Goal: Task Accomplishment & Management: Complete application form

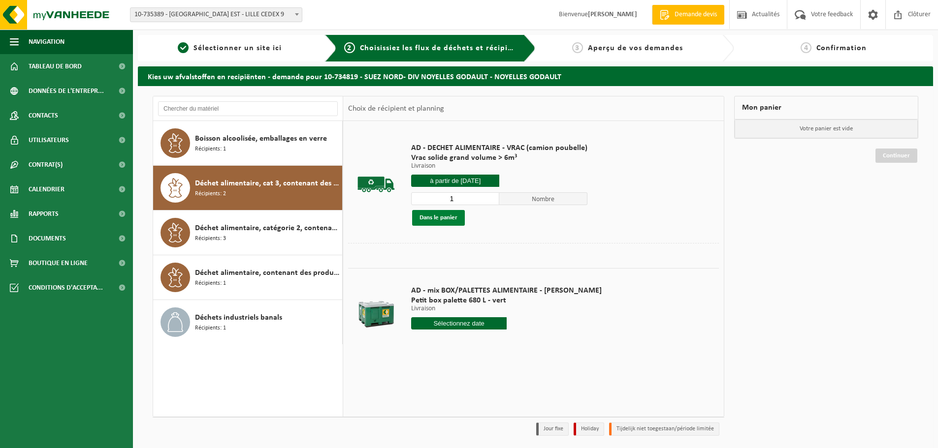
click at [448, 218] on button "Dans le panier" at bounding box center [438, 218] width 53 height 16
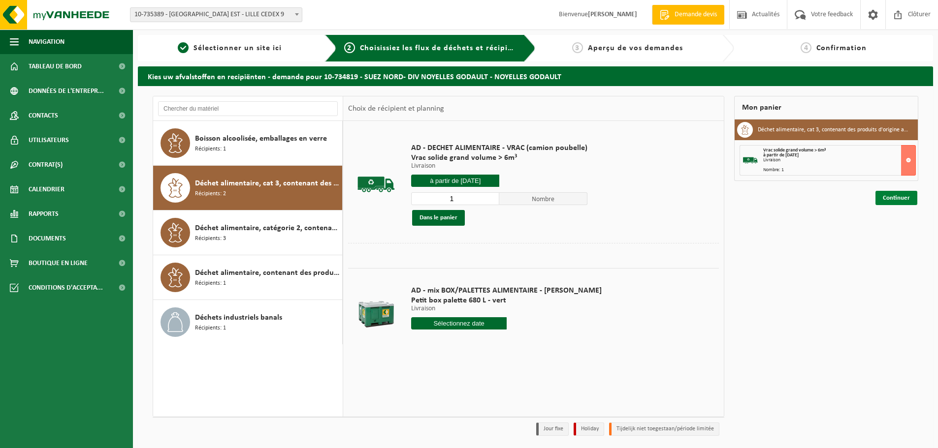
click at [900, 195] on link "Continuer" at bounding box center [896, 198] width 42 height 14
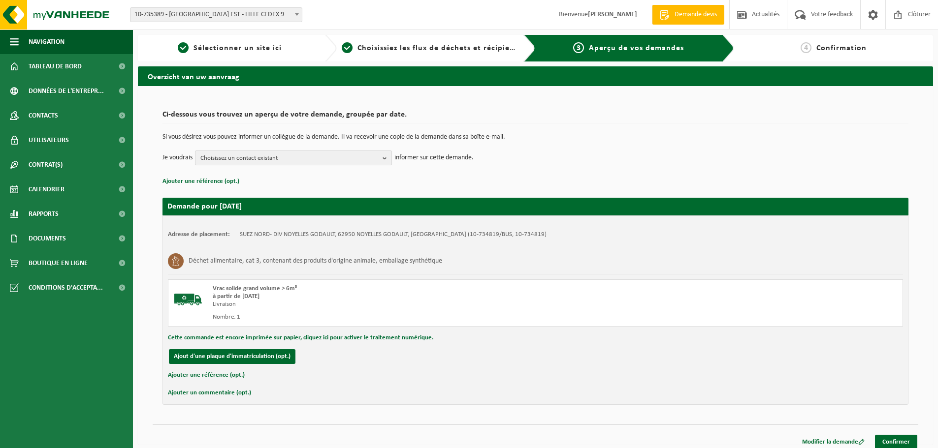
click at [373, 156] on span "Choisissez un contact existant" at bounding box center [289, 158] width 178 height 15
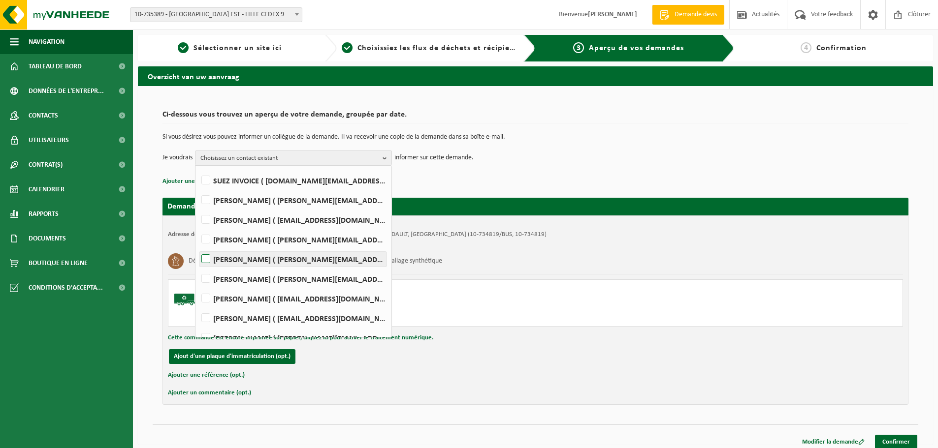
scroll to position [49, 0]
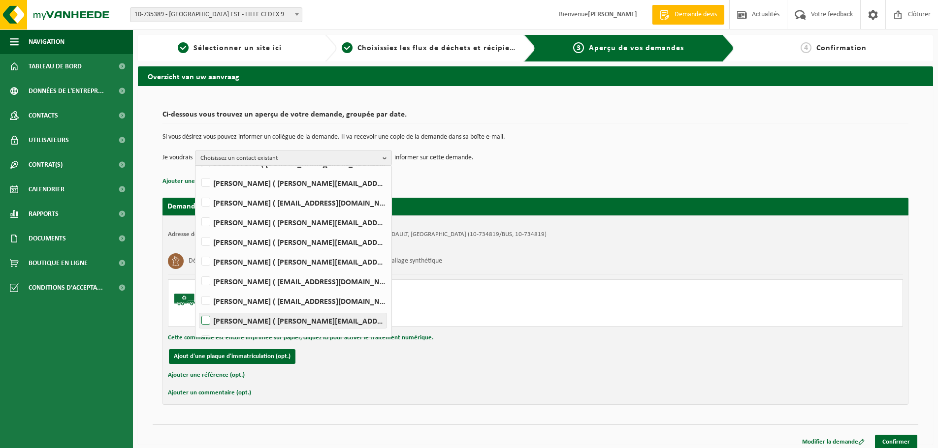
click at [254, 316] on label "Mathieu PEYRONNET ( mathieu.peyronnet@suez.com )" at bounding box center [292, 321] width 187 height 15
click at [198, 309] on input "Mathieu PEYRONNET ( mathieu.peyronnet@suez.com )" at bounding box center [197, 308] width 0 height 0
checkbox input "true"
click at [887, 443] on link "Confirmer" at bounding box center [896, 442] width 42 height 14
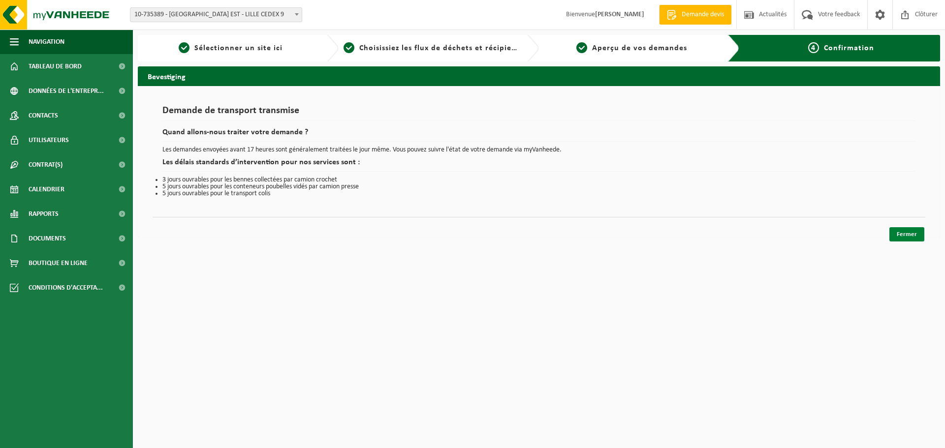
click at [901, 239] on link "Fermer" at bounding box center [907, 234] width 35 height 14
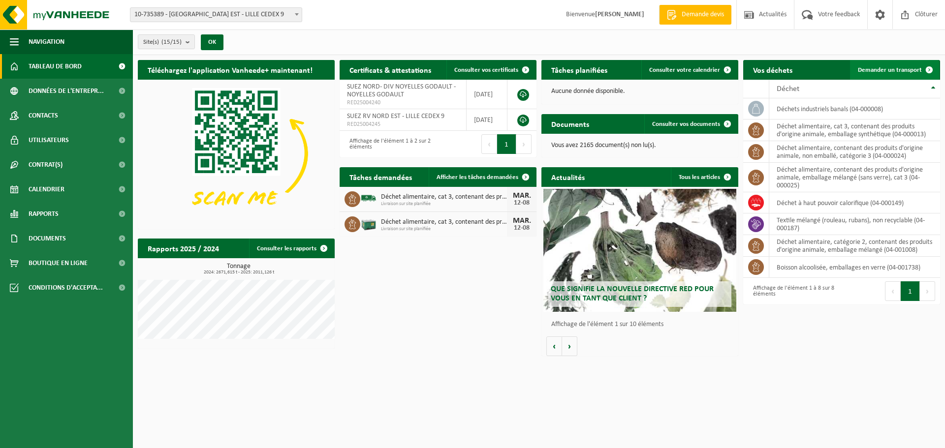
click at [876, 68] on span "Demander un transport" at bounding box center [890, 70] width 64 height 6
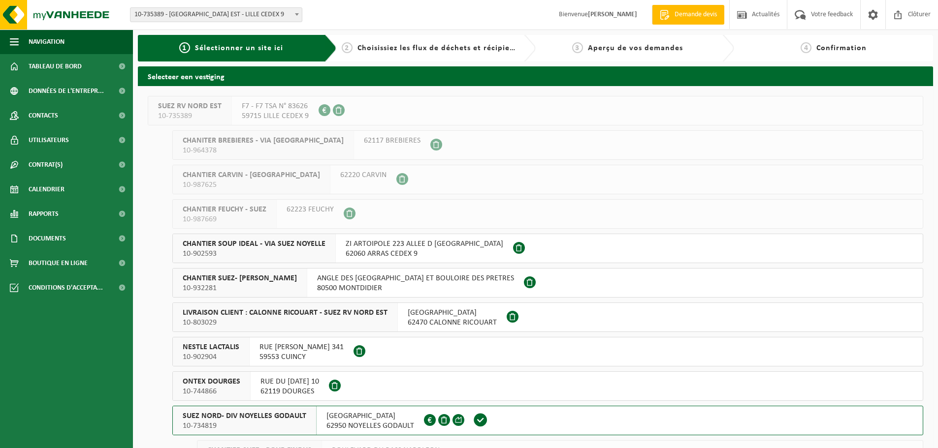
click at [510, 421] on button "SUEZ NORD- DIV NOYELLES GODAULT 10-734819 [GEOGRAPHIC_DATA] NOYELLES GODAULT FR…" at bounding box center [547, 421] width 751 height 30
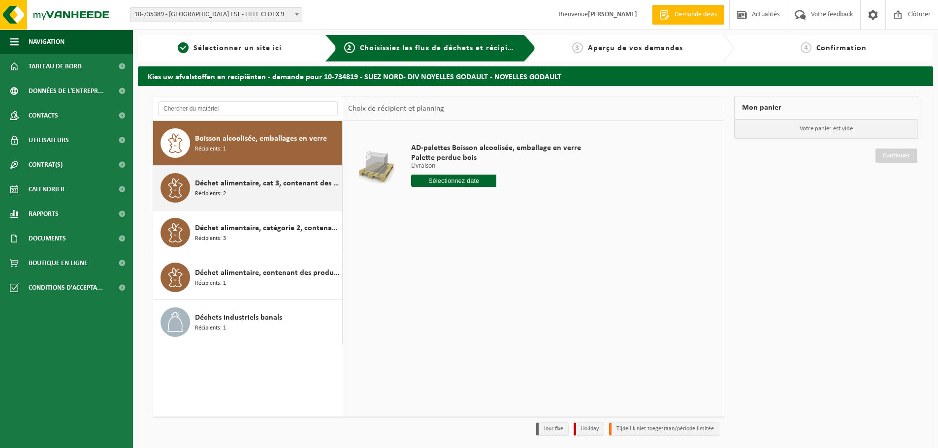
click at [226, 176] on div "Déchet alimentaire, cat 3, contenant des produits d'origine animale, emballage …" at bounding box center [267, 188] width 145 height 30
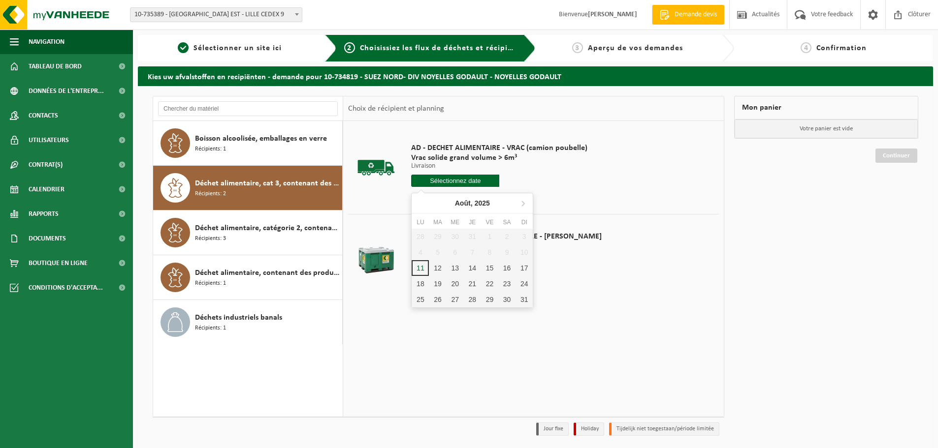
click at [444, 183] on input "text" at bounding box center [455, 181] width 88 height 12
click at [439, 265] on div "12" at bounding box center [437, 268] width 17 height 16
type input "à partir de 2025-08-12"
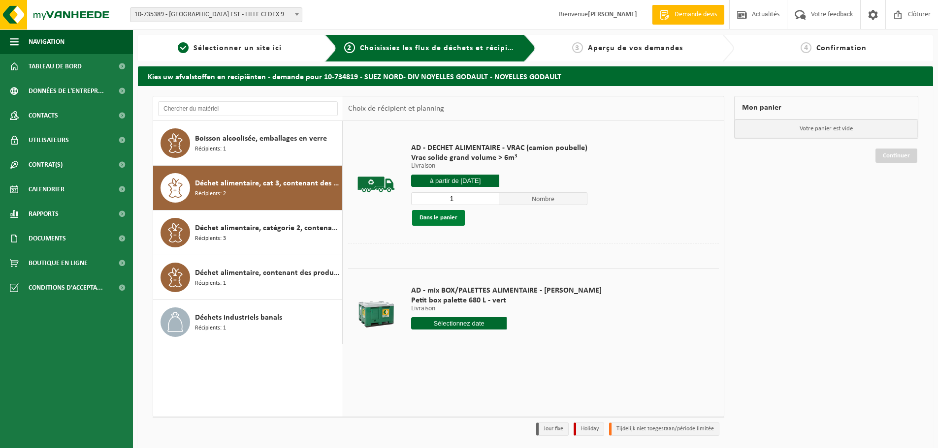
click at [438, 218] on button "Dans le panier" at bounding box center [438, 218] width 53 height 16
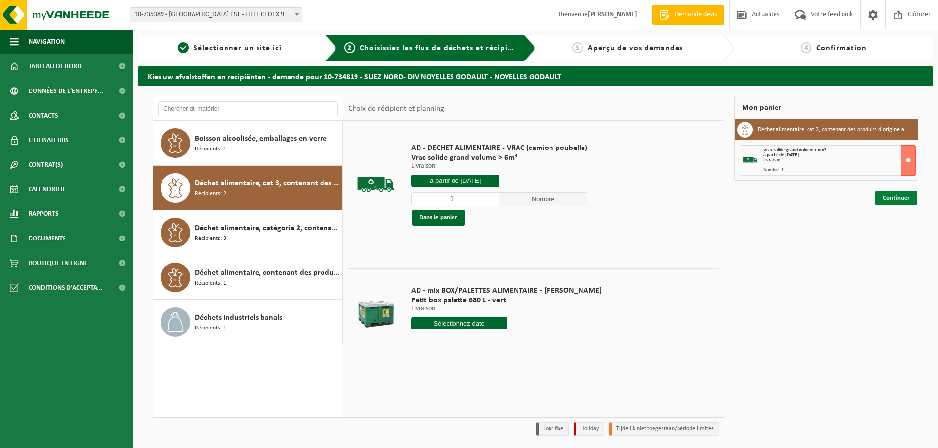
click at [890, 198] on link "Continuer" at bounding box center [896, 198] width 42 height 14
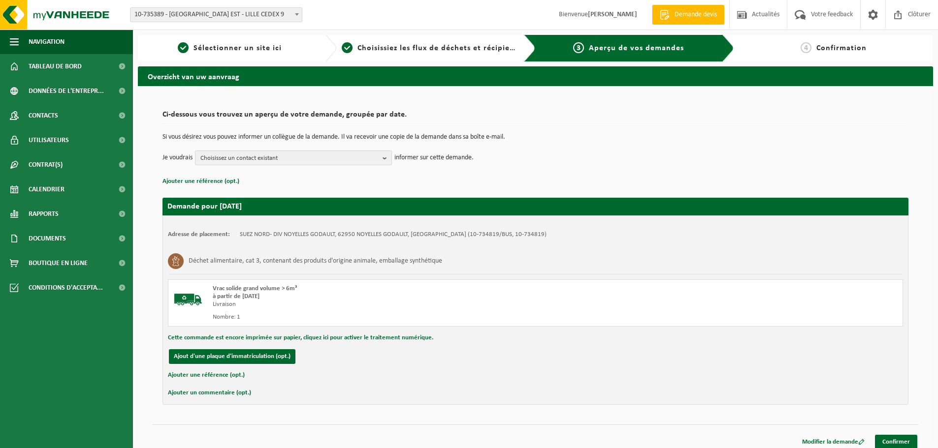
click at [263, 158] on span "Choisissez un contact existant" at bounding box center [289, 158] width 178 height 15
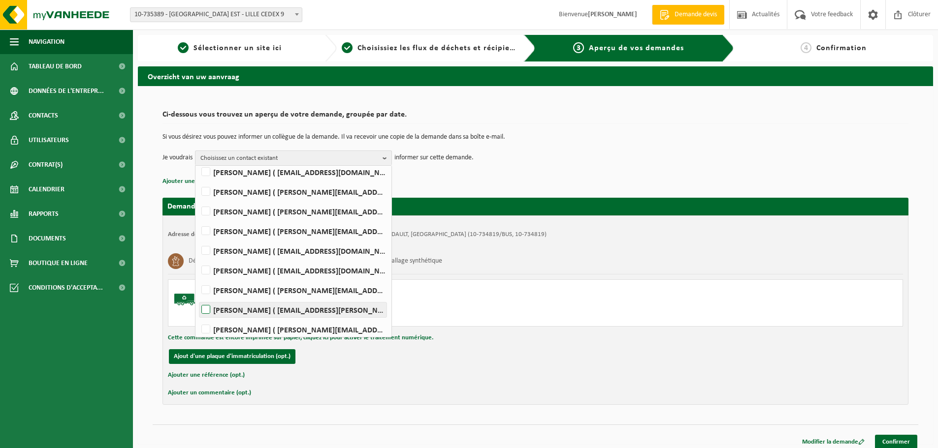
scroll to position [84, 0]
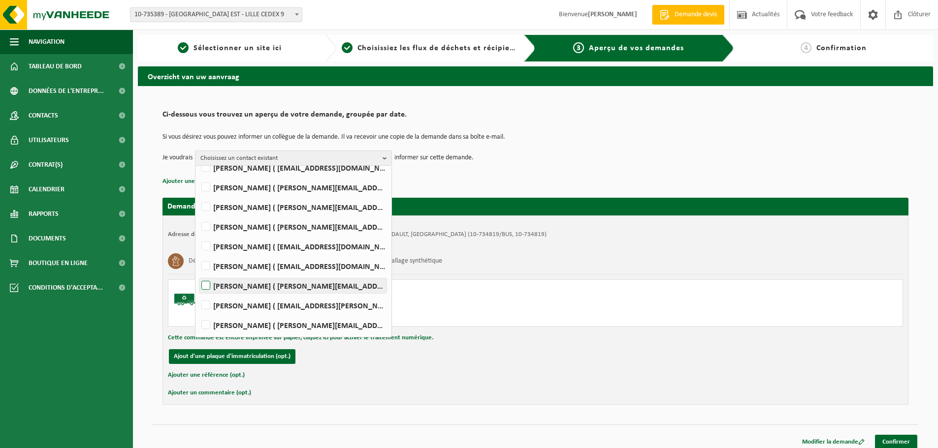
click at [251, 286] on label "Mathieu PEYRONNET ( mathieu.peyronnet@suez.com )" at bounding box center [292, 286] width 187 height 15
click at [198, 274] on input "Mathieu PEYRONNET ( mathieu.peyronnet@suez.com )" at bounding box center [197, 273] width 0 height 0
checkbox input "true"
click at [883, 437] on link "Confirmer" at bounding box center [896, 442] width 42 height 14
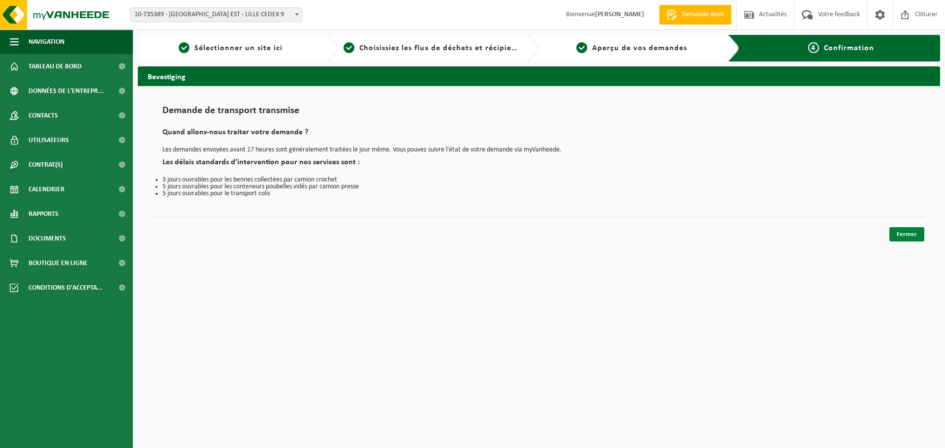
click at [896, 229] on link "Fermer" at bounding box center [907, 234] width 35 height 14
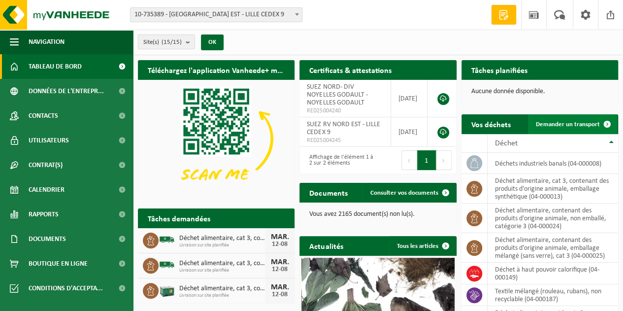
click at [591, 121] on span "Demander un transport" at bounding box center [568, 124] width 64 height 6
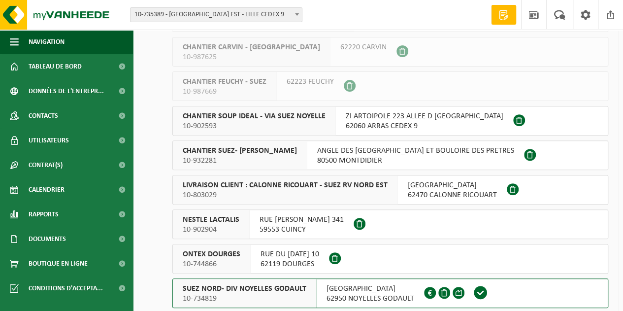
scroll to position [246, 0]
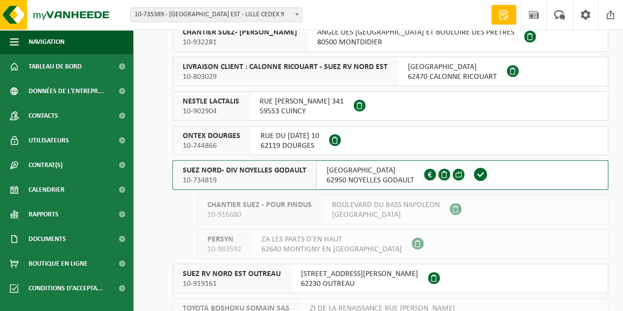
click at [509, 172] on button "SUEZ NORD- DIV NOYELLES GODAULT 10-734819 RUE MALFIDANO 62950 NOYELLES GODAULT …" at bounding box center [390, 175] width 436 height 30
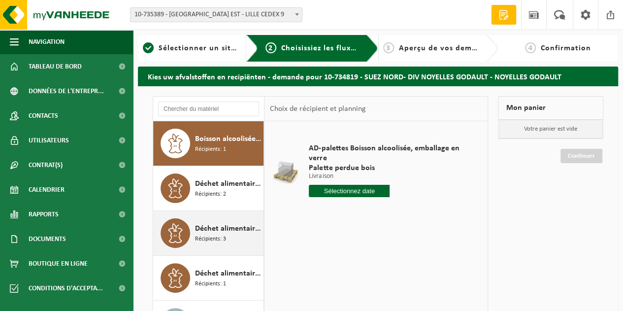
click at [220, 236] on span "Récipients: 3" at bounding box center [210, 238] width 31 height 9
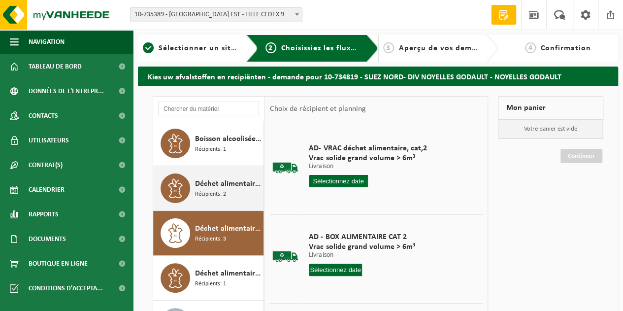
click at [223, 195] on span "Récipients: 2" at bounding box center [210, 194] width 31 height 9
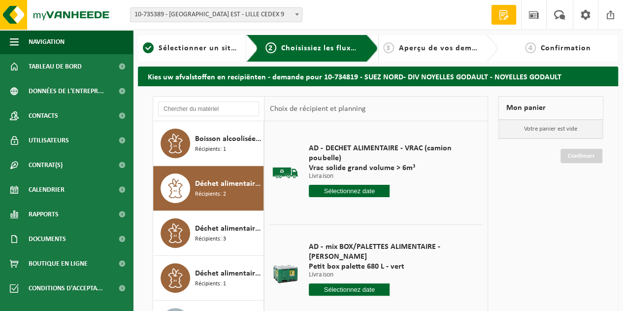
click at [351, 283] on input "text" at bounding box center [349, 289] width 81 height 12
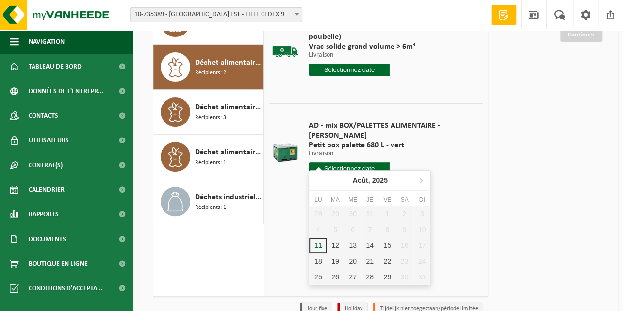
scroll to position [148, 0]
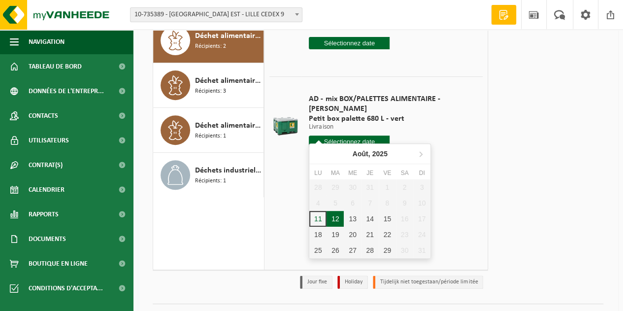
click at [336, 223] on div "12" at bounding box center [334, 219] width 17 height 16
type input "à partir de [DATE]"
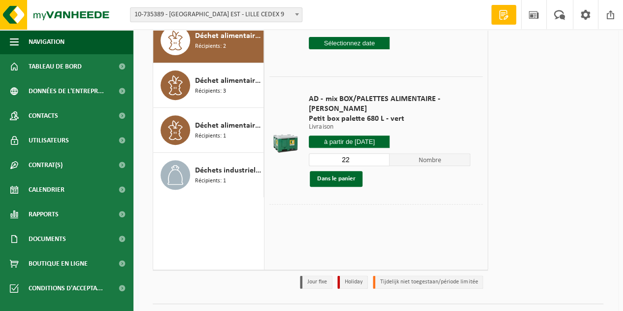
drag, startPoint x: 350, startPoint y: 151, endPoint x: 293, endPoint y: 143, distance: 57.6
click at [293, 143] on tr "AD - mix BOX/PALETTES ALIMENTAIRE - BILLY Petit box palette 680 L - vert Livrai…" at bounding box center [375, 139] width 213 height 127
type input "1"
click at [323, 171] on button "Dans le panier" at bounding box center [336, 179] width 53 height 16
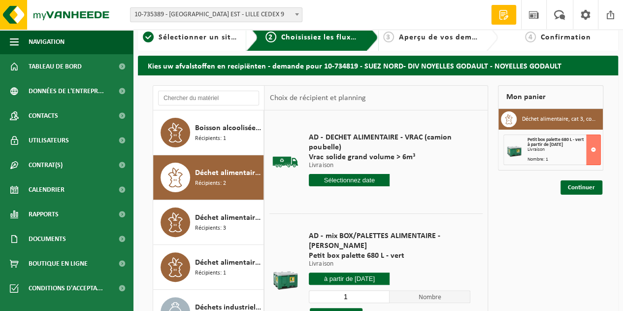
scroll to position [0, 0]
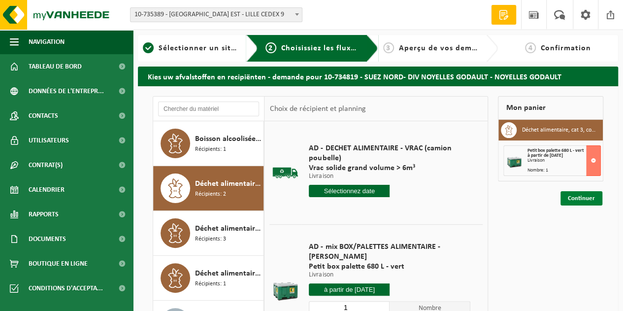
click at [565, 197] on link "Continuer" at bounding box center [581, 198] width 42 height 14
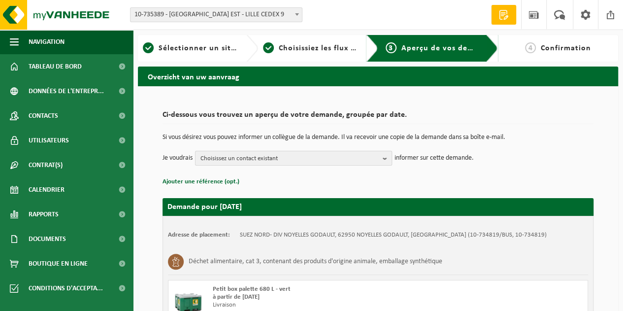
click at [231, 155] on span "Choisissez un contact existant" at bounding box center [289, 158] width 178 height 15
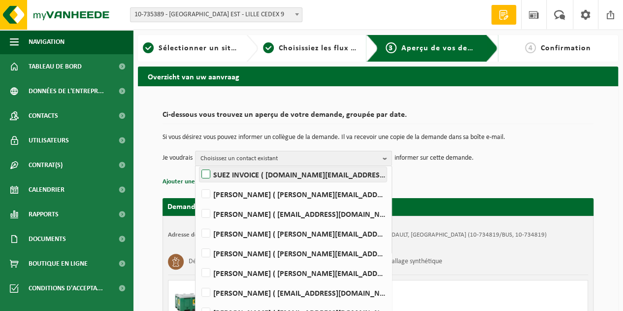
scroll to position [83, 0]
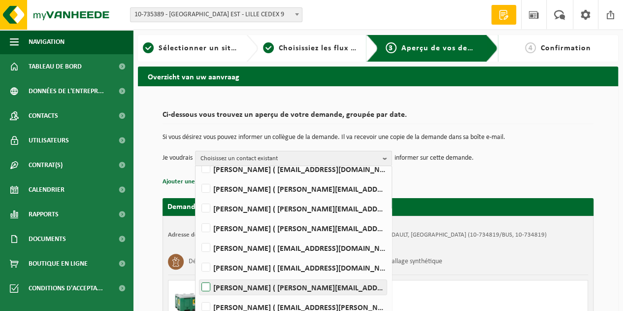
click at [272, 286] on label "[PERSON_NAME] ( [PERSON_NAME][EMAIL_ADDRESS][DOMAIN_NAME] )" at bounding box center [292, 287] width 187 height 15
click at [198, 275] on input "[PERSON_NAME] ( [PERSON_NAME][EMAIL_ADDRESS][DOMAIN_NAME] )" at bounding box center [197, 274] width 0 height 0
checkbox input "true"
click at [434, 160] on p "informer sur cette demande." at bounding box center [433, 158] width 79 height 15
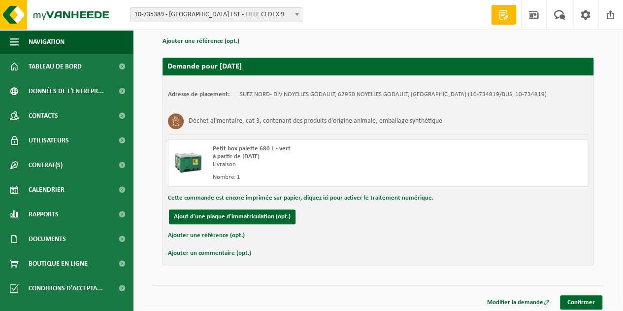
scroll to position [143, 0]
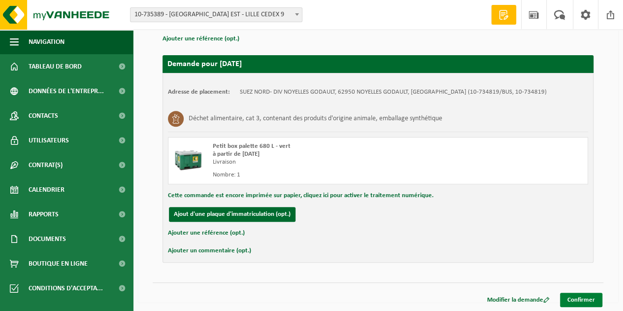
click at [590, 302] on link "Confirmer" at bounding box center [581, 299] width 42 height 14
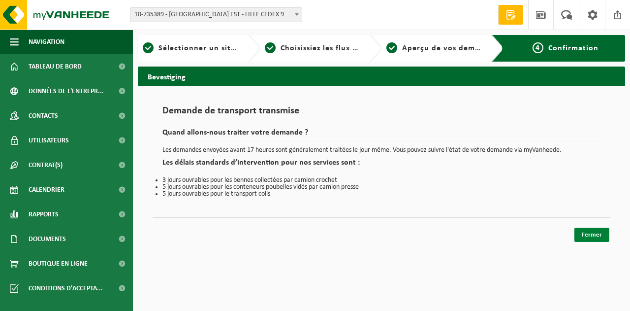
click at [592, 230] on link "Fermer" at bounding box center [591, 234] width 35 height 14
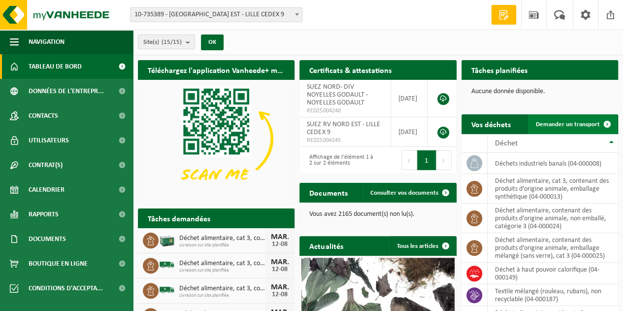
click at [595, 124] on span "Demander un transport" at bounding box center [568, 124] width 64 height 6
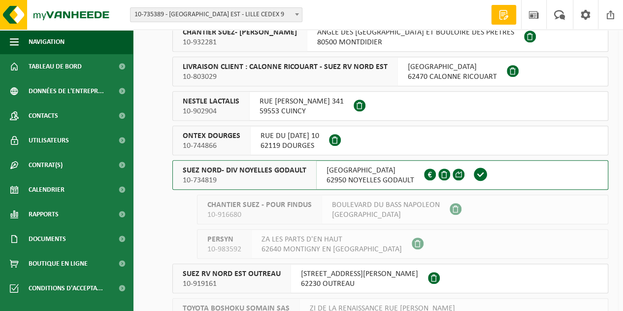
click at [498, 170] on button "SUEZ NORD- DIV NOYELLES GODAULT 10-734819 RUE MALFIDANO 62950 NOYELLES GODAULT …" at bounding box center [390, 175] width 436 height 30
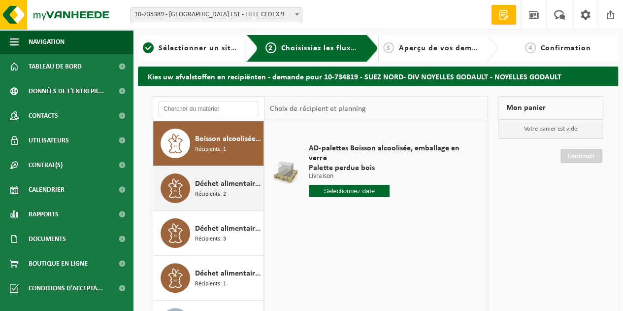
click at [218, 190] on span "Récipients: 2" at bounding box center [210, 194] width 31 height 9
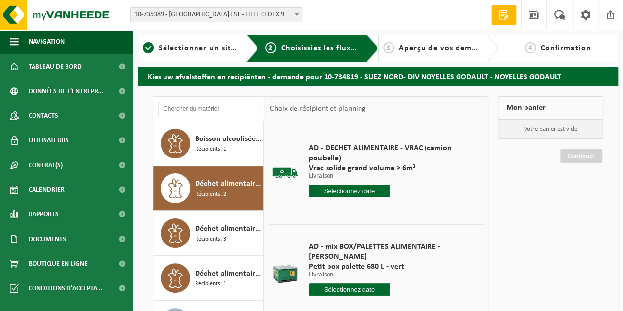
click at [337, 283] on input "text" at bounding box center [349, 289] width 81 height 12
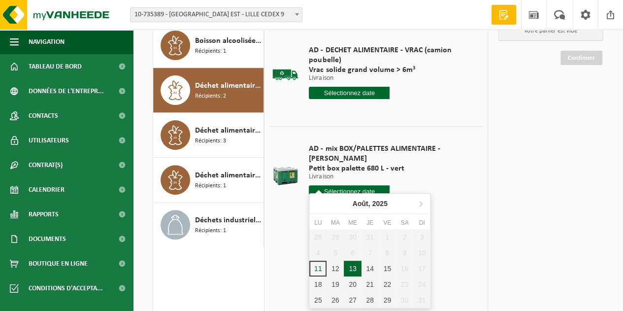
scroll to position [98, 0]
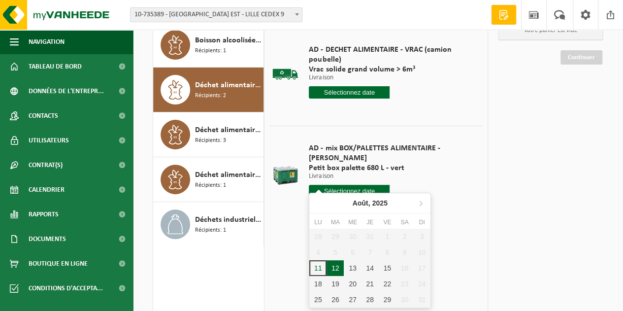
click at [339, 266] on div "12" at bounding box center [334, 268] width 17 height 16
type input "à partir de [DATE]"
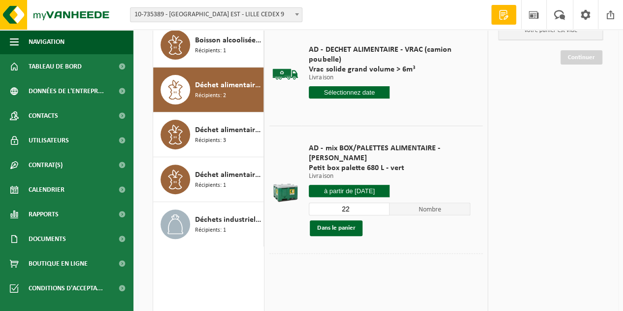
drag, startPoint x: 356, startPoint y: 199, endPoint x: 277, endPoint y: 193, distance: 79.0
click at [277, 193] on tr "AD - mix BOX/PALETTES ALIMENTAIRE - [PERSON_NAME] box palette 680 L - vert Livr…" at bounding box center [375, 189] width 213 height 127
type input "1"
click at [328, 222] on button "Dans le panier" at bounding box center [336, 228] width 53 height 16
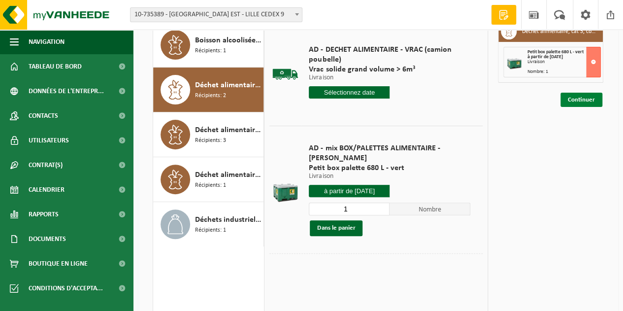
click at [584, 99] on link "Continuer" at bounding box center [581, 100] width 42 height 14
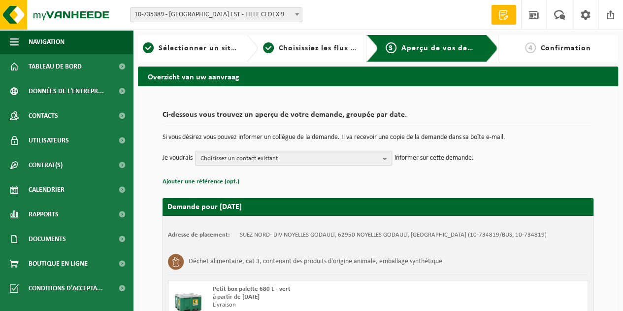
click at [269, 156] on span "Choisissez un contact existant" at bounding box center [289, 158] width 178 height 15
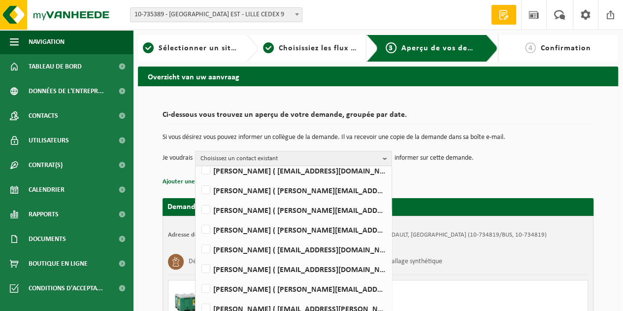
scroll to position [83, 0]
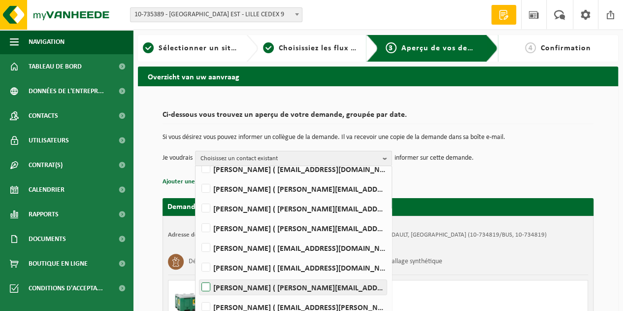
click at [284, 286] on label "[PERSON_NAME] ( [PERSON_NAME][EMAIL_ADDRESS][DOMAIN_NAME] )" at bounding box center [292, 287] width 187 height 15
click at [198, 275] on input "[PERSON_NAME] ( [PERSON_NAME][EMAIL_ADDRESS][DOMAIN_NAME] )" at bounding box center [197, 274] width 0 height 0
checkbox input "true"
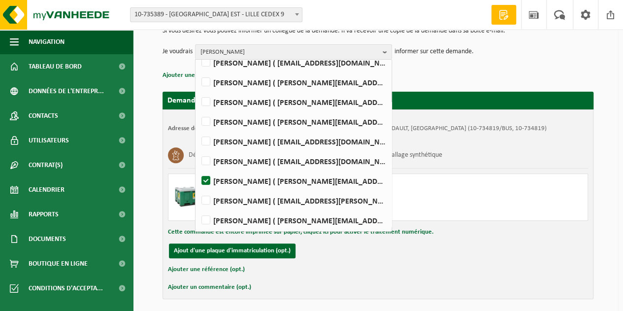
scroll to position [143, 0]
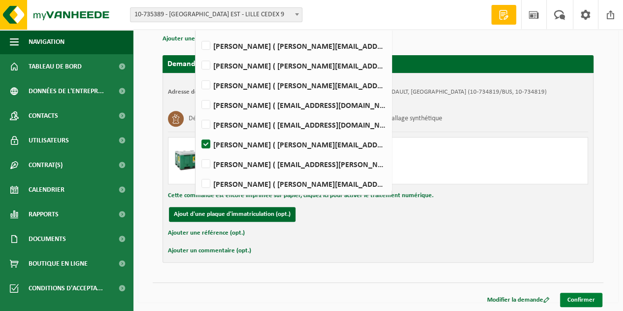
click at [580, 300] on link "Confirmer" at bounding box center [581, 299] width 42 height 14
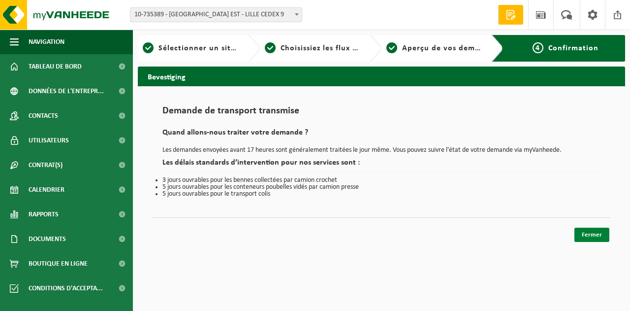
click at [590, 232] on link "Fermer" at bounding box center [591, 234] width 35 height 14
